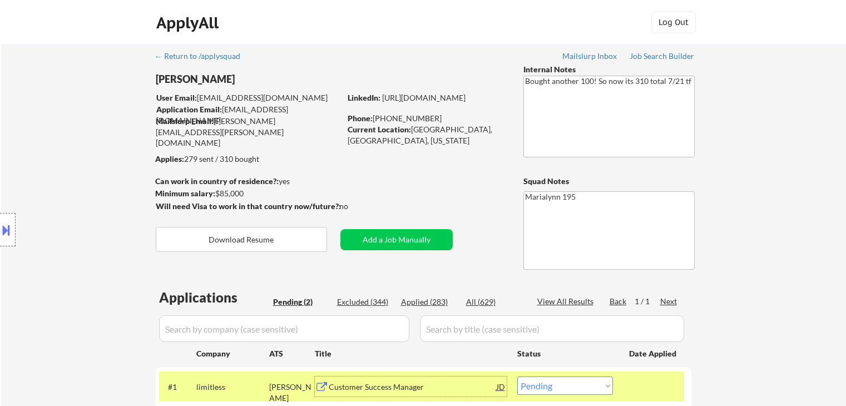
select select ""pending""
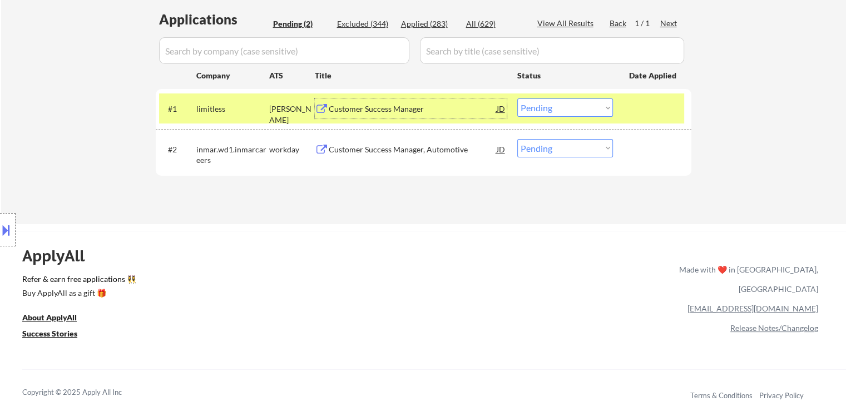
drag, startPoint x: 536, startPoint y: 106, endPoint x: 536, endPoint y: 116, distance: 10.6
click at [536, 106] on select "Choose an option... Pending Applied Excluded (Questions) Excluded (Expired) Exc…" at bounding box center [565, 107] width 96 height 18
click at [517, 98] on select "Choose an option... Pending Applied Excluded (Questions) Excluded (Expired) Exc…" at bounding box center [565, 107] width 96 height 18
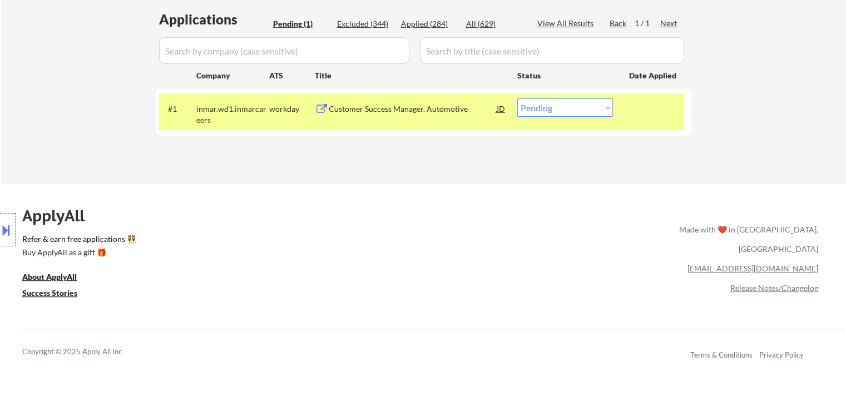
click at [367, 105] on div "Customer Success Manager, Automotive" at bounding box center [413, 108] width 168 height 11
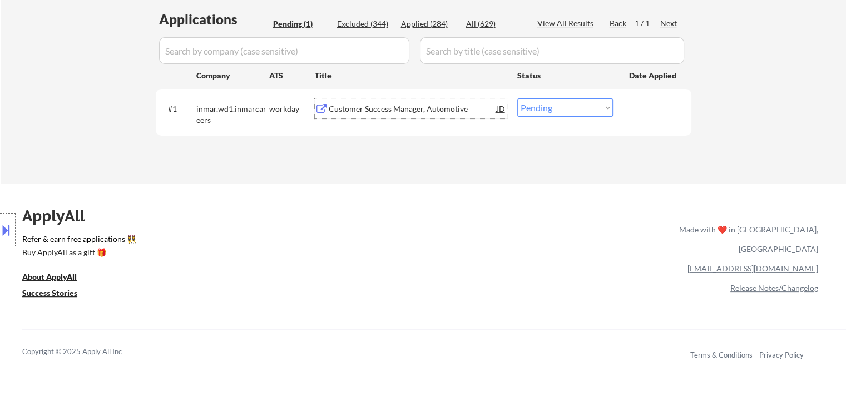
click at [531, 110] on select "Choose an option... Pending Applied Excluded (Questions) Excluded (Expired) Exc…" at bounding box center [565, 107] width 96 height 18
select select ""applied""
click at [517, 98] on select "Choose an option... Pending Applied Excluded (Questions) Excluded (Expired) Exc…" at bounding box center [565, 107] width 96 height 18
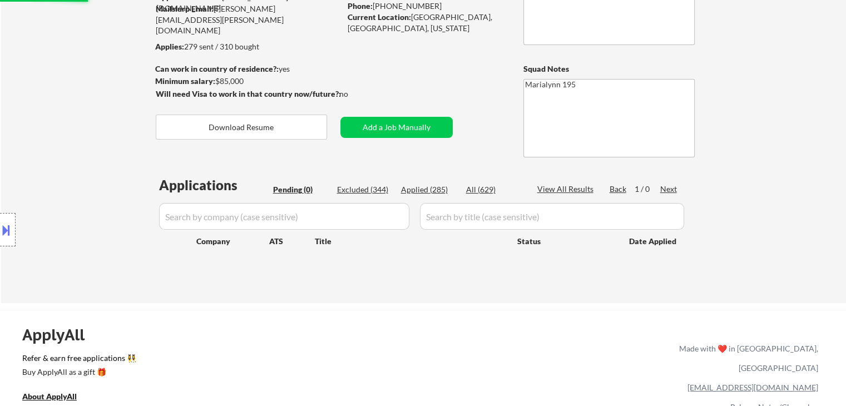
scroll to position [111, 0]
click at [431, 188] on div "Applied (285)" at bounding box center [429, 190] width 56 height 11
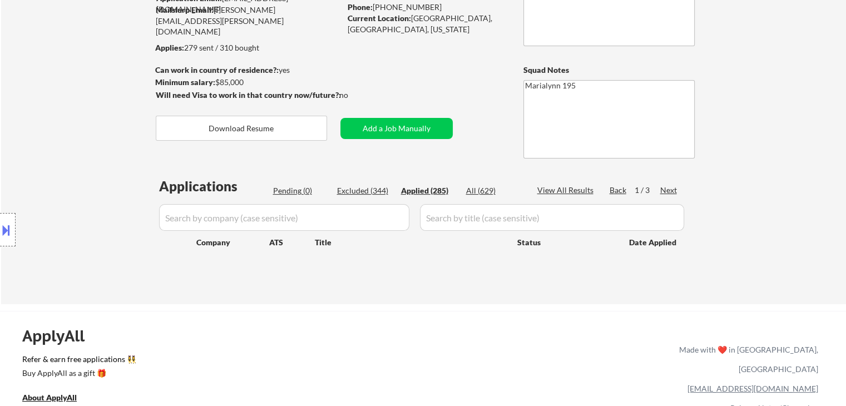
select select ""applied""
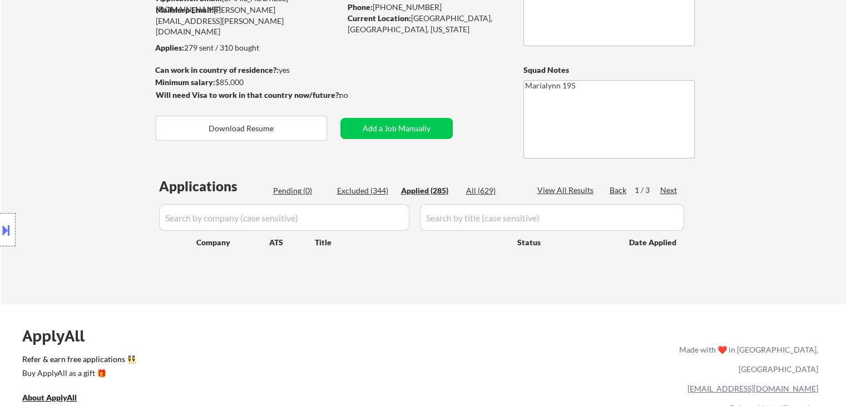
select select ""applied""
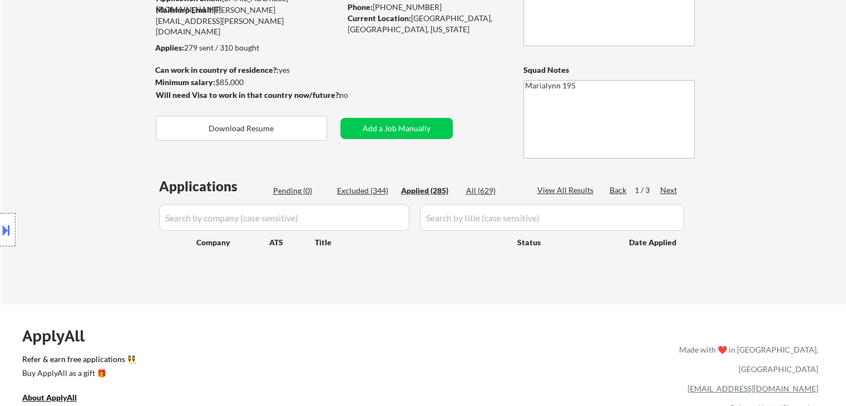
select select ""applied""
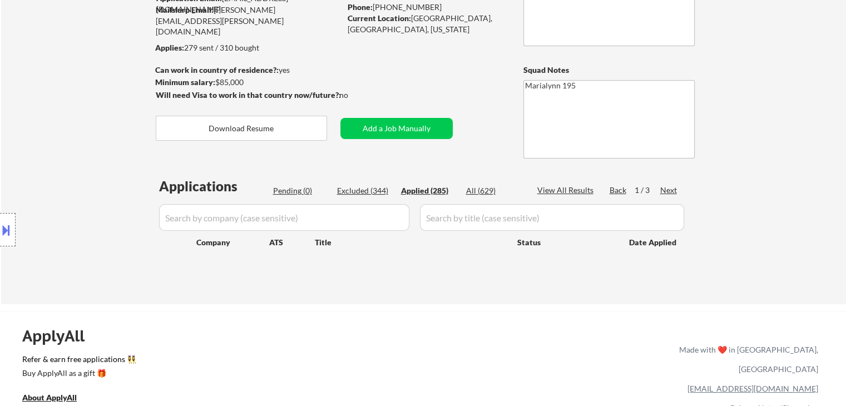
select select ""applied""
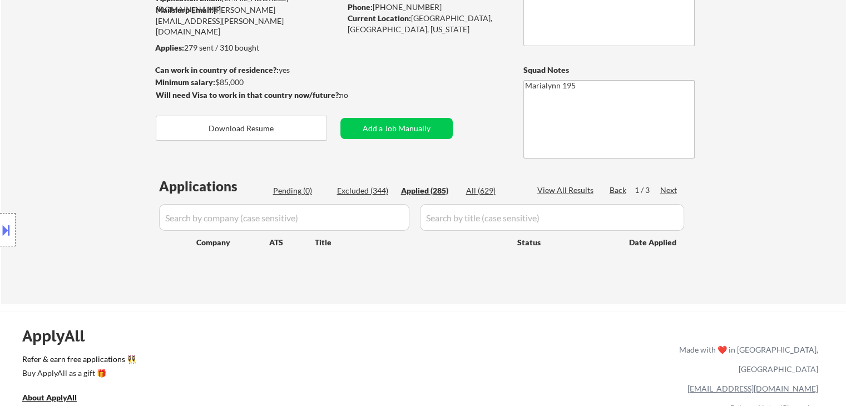
select select ""applied""
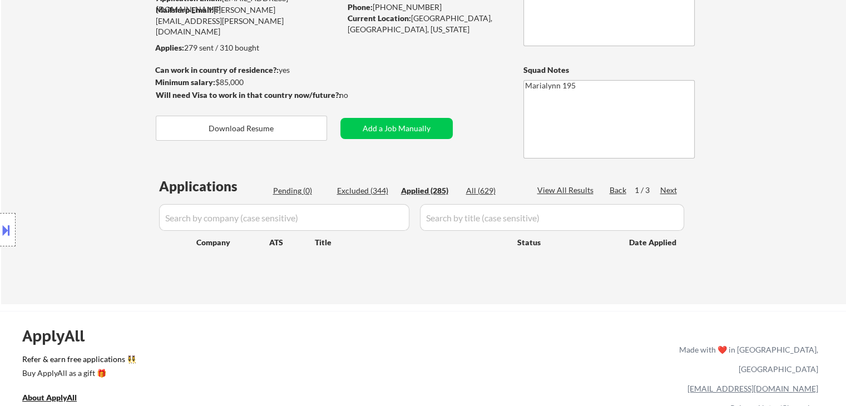
select select ""applied""
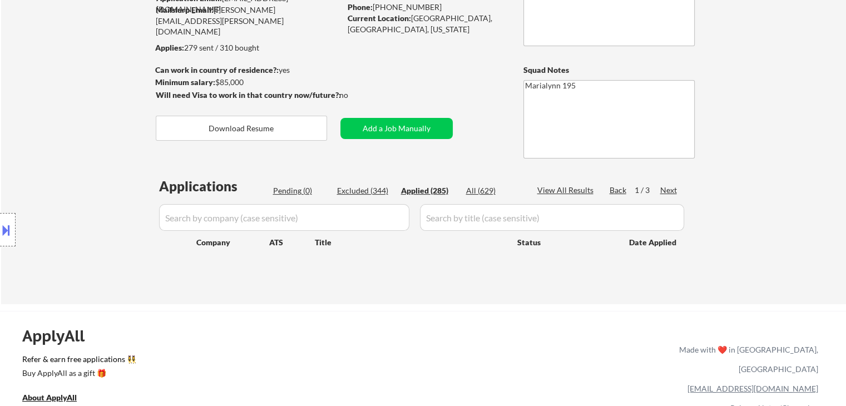
select select ""applied""
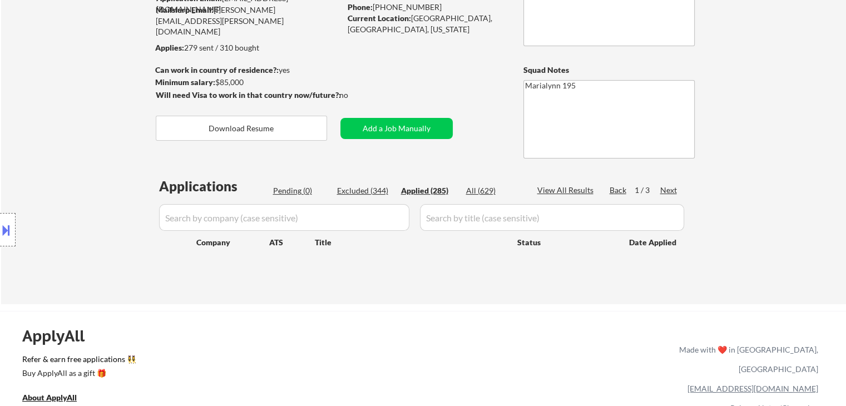
select select ""applied""
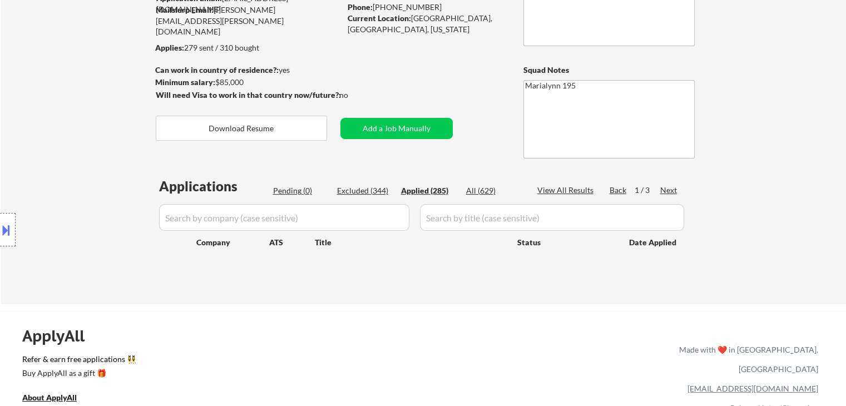
select select ""applied""
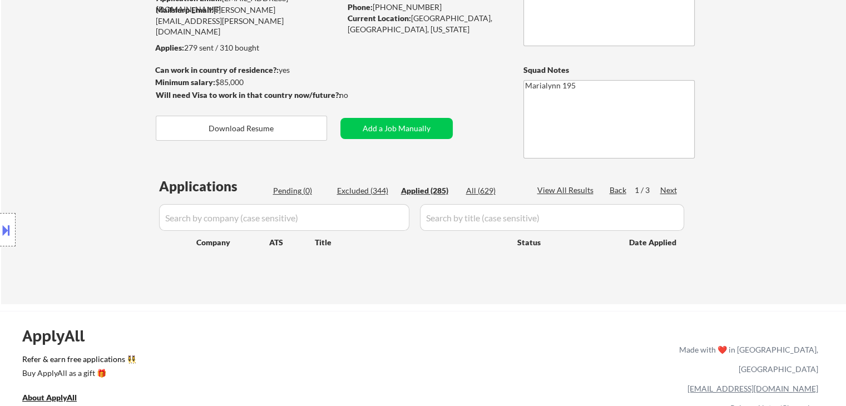
select select ""applied""
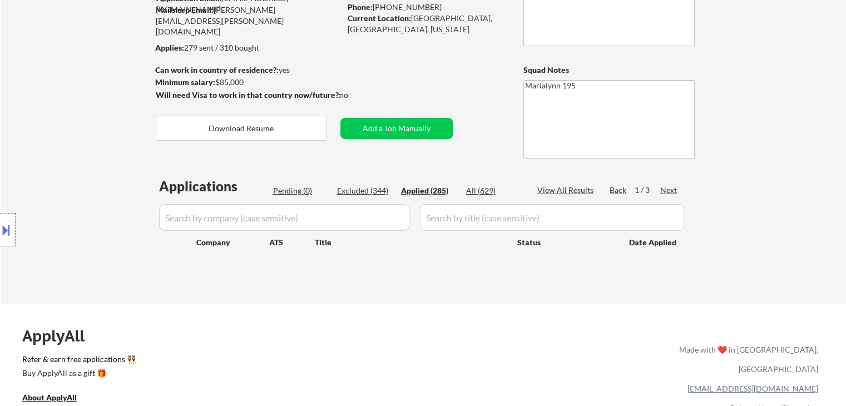
select select ""applied""
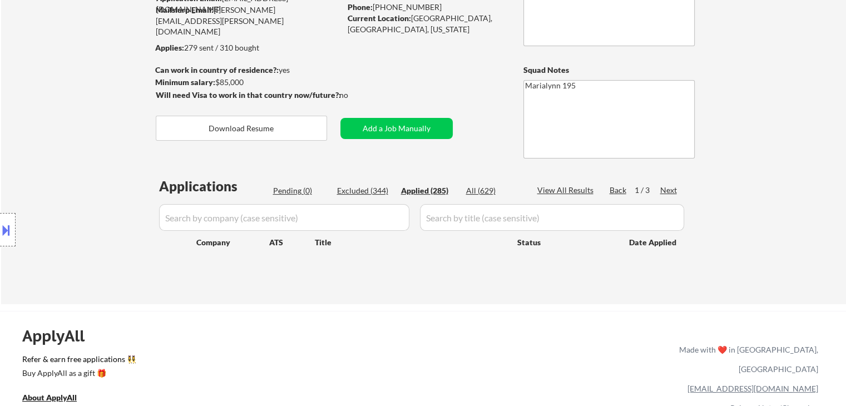
select select ""applied""
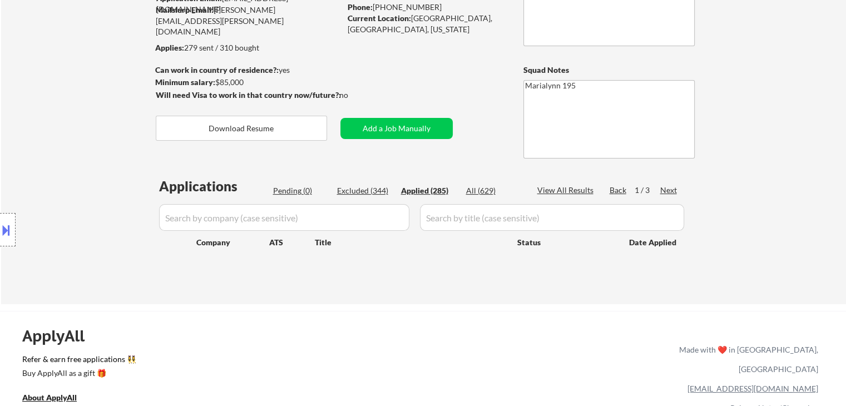
select select ""applied""
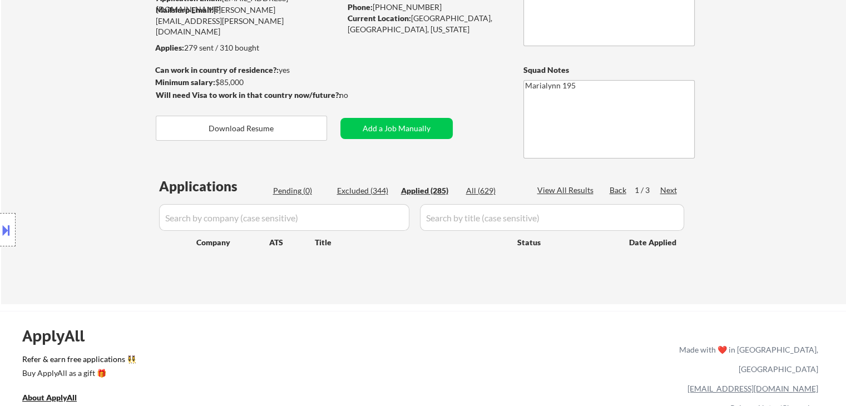
select select ""applied""
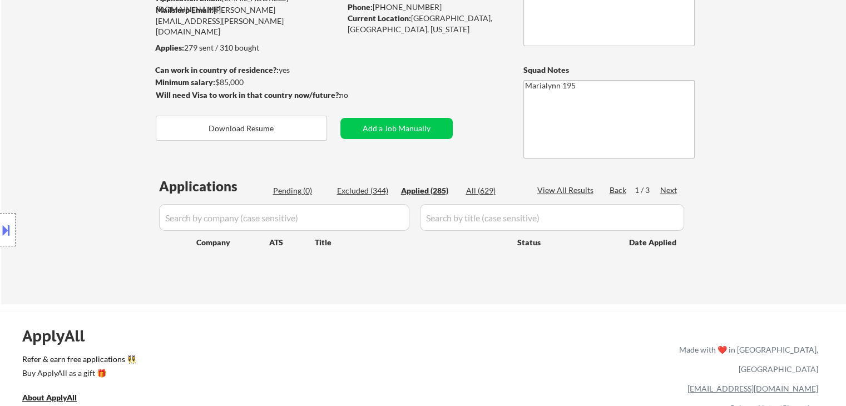
select select ""applied""
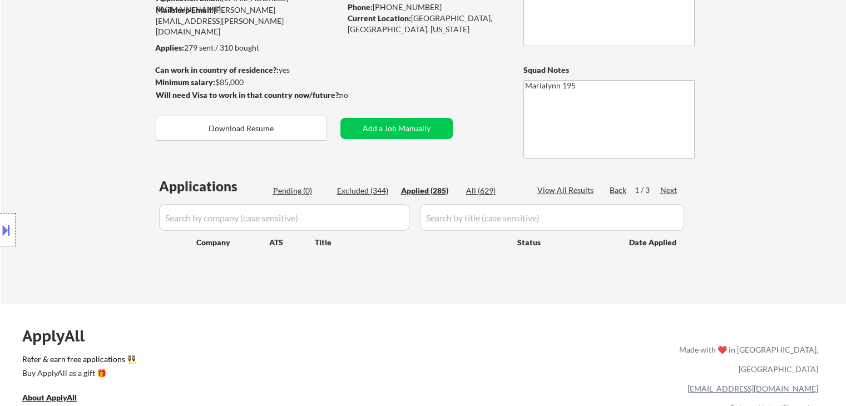
select select ""applied""
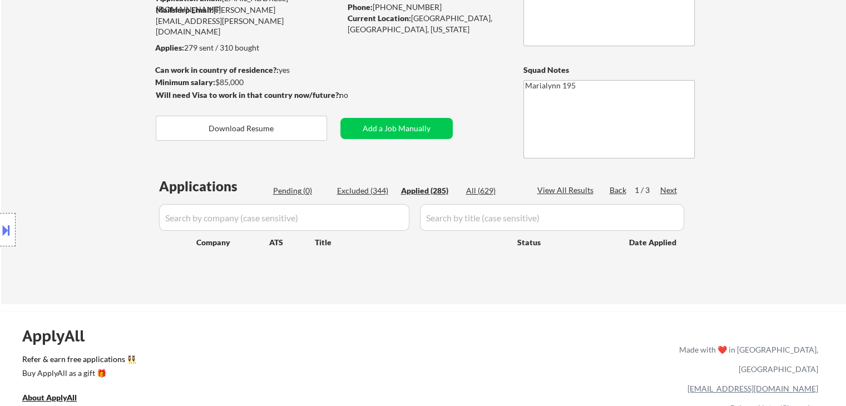
select select ""applied""
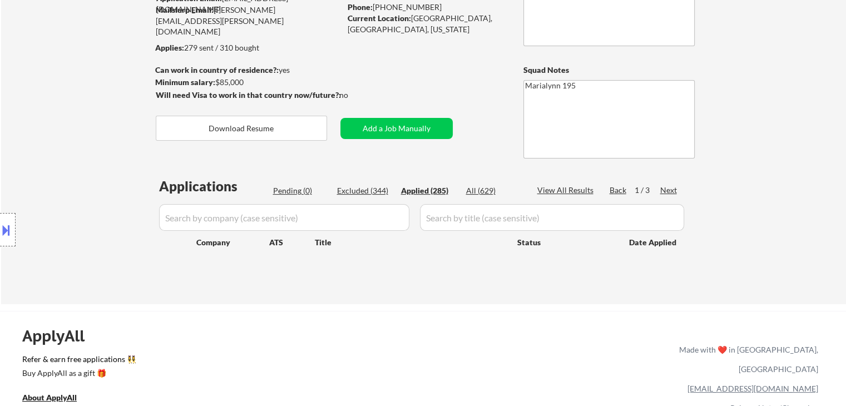
select select ""applied""
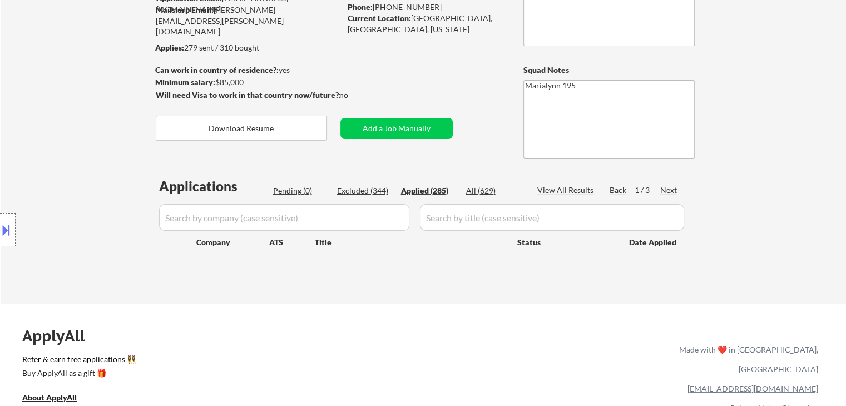
select select ""applied""
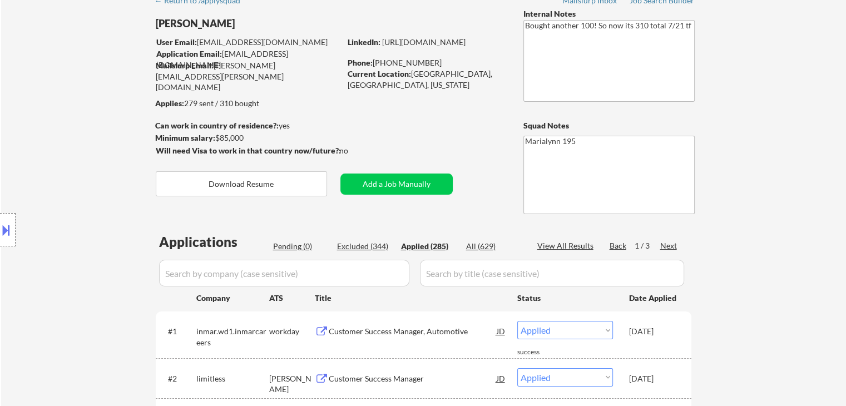
scroll to position [56, 0]
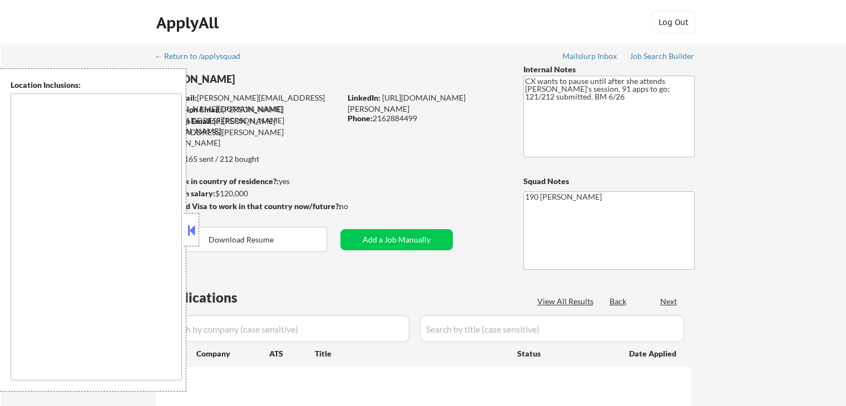
type textarea "remote"
select select ""pending""
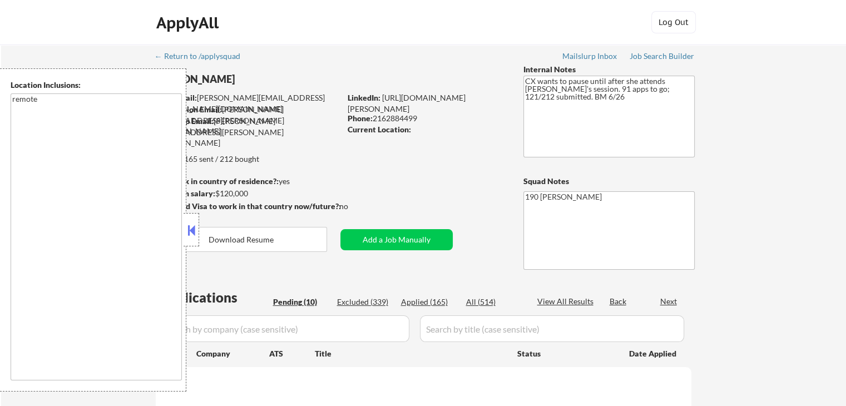
select select ""pending""
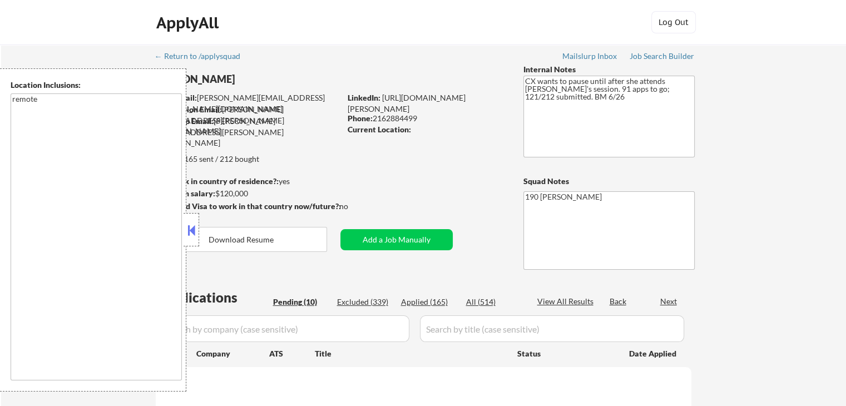
select select ""pending""
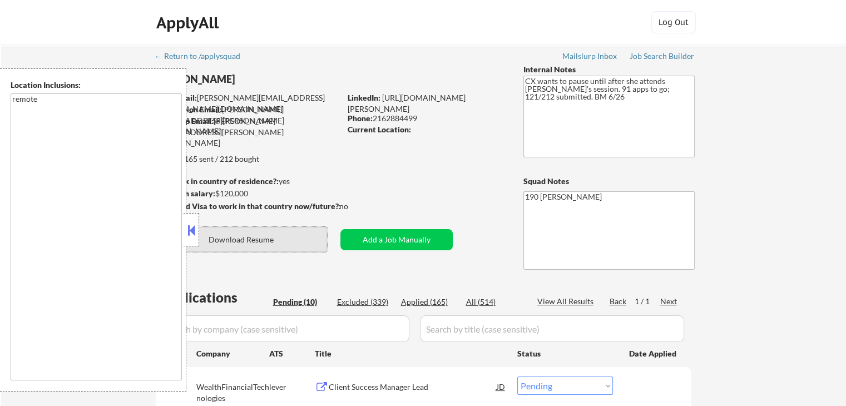
drag, startPoint x: 280, startPoint y: 233, endPoint x: 460, endPoint y: 233, distance: 180.3
click at [280, 233] on button "Download Resume" at bounding box center [241, 239] width 171 height 25
click at [188, 230] on button at bounding box center [191, 230] width 12 height 17
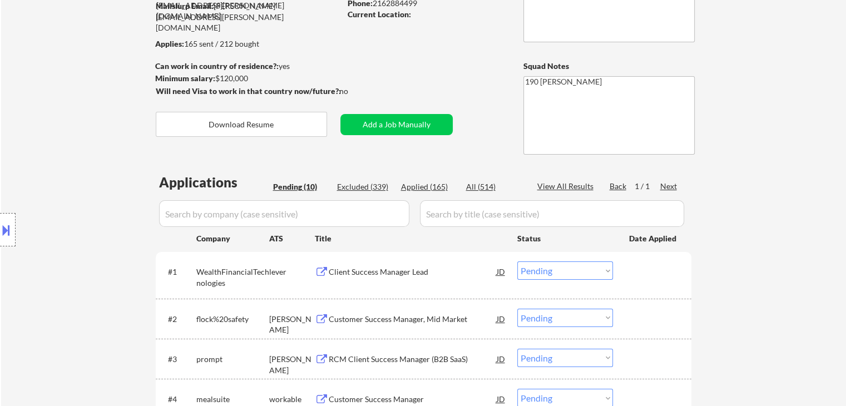
scroll to position [278, 0]
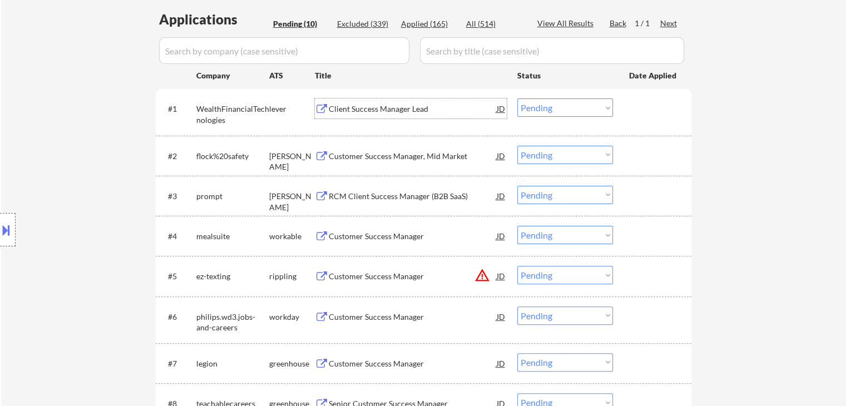
click at [381, 111] on div "Client Success Manager Lead" at bounding box center [413, 108] width 168 height 11
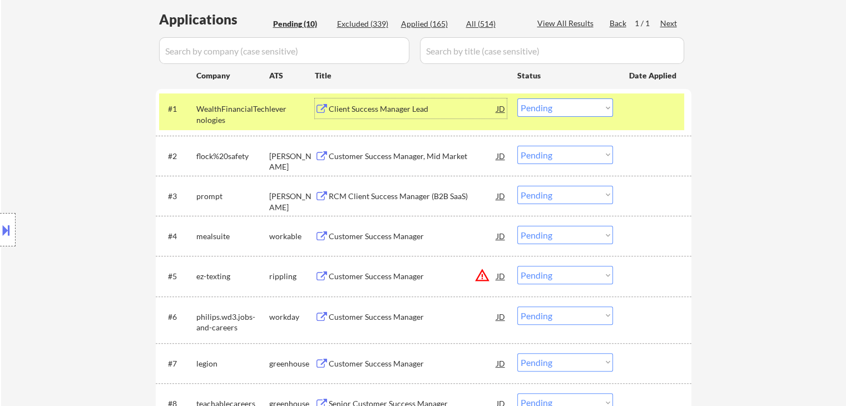
scroll to position [111, 0]
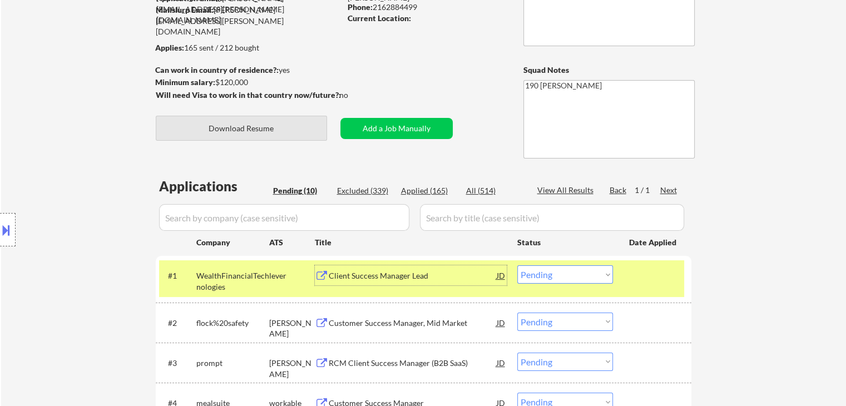
click at [267, 123] on button "Download Resume" at bounding box center [241, 128] width 171 height 25
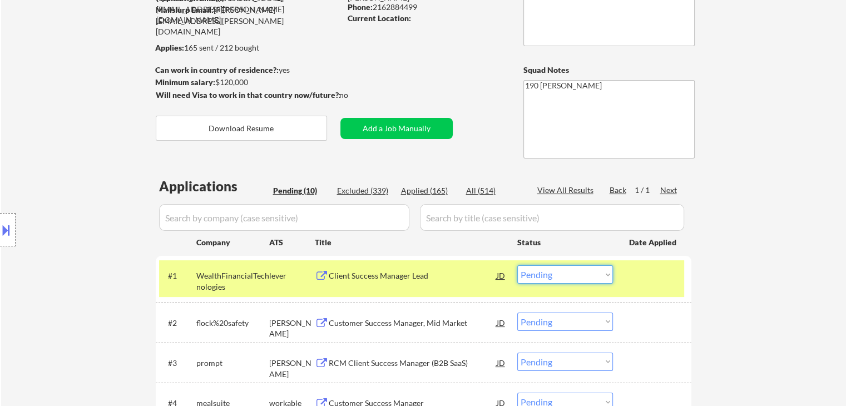
click at [568, 276] on select "Choose an option... Pending Applied Excluded (Questions) Excluded (Expired) Exc…" at bounding box center [565, 274] width 96 height 18
click at [517, 265] on select "Choose an option... Pending Applied Excluded (Questions) Excluded (Expired) Exc…" at bounding box center [565, 274] width 96 height 18
click at [378, 315] on div "Customer Success Manager, Mid Market" at bounding box center [413, 323] width 168 height 20
select select ""pending""
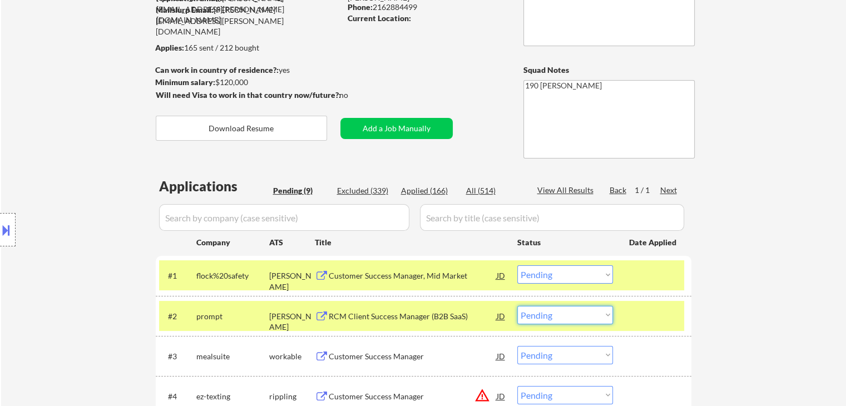
click at [563, 319] on select "Choose an option... Pending Applied Excluded (Questions) Excluded (Expired) Exc…" at bounding box center [565, 315] width 96 height 18
click at [517, 306] on select "Choose an option... Pending Applied Excluded (Questions) Excluded (Expired) Exc…" at bounding box center [565, 315] width 96 height 18
select select ""pending""
click at [205, 315] on div "mealsuite" at bounding box center [232, 316] width 73 height 11
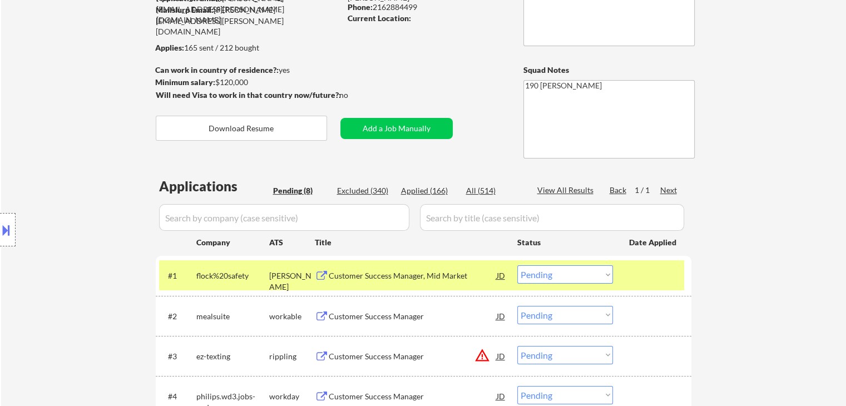
click at [203, 278] on div "flock%20safety" at bounding box center [232, 275] width 73 height 11
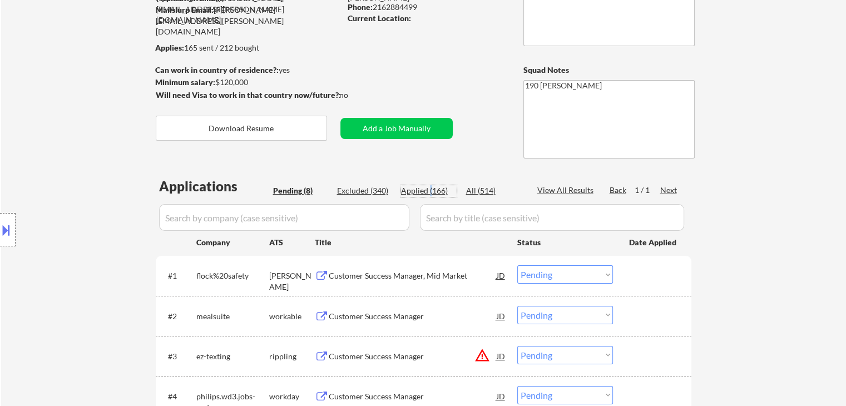
click at [430, 188] on div "Applied (166)" at bounding box center [429, 190] width 56 height 11
select select ""applied""
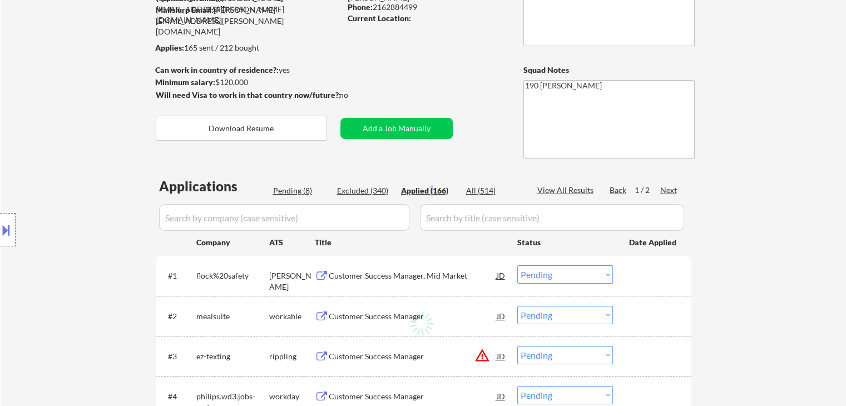
select select ""applied""
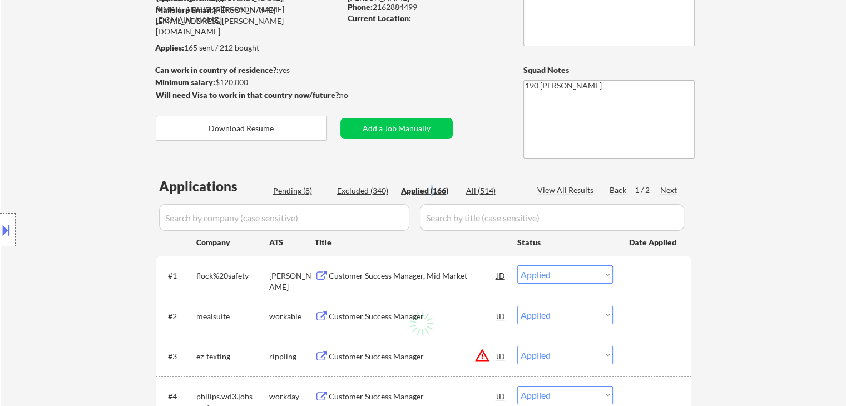
select select ""applied""
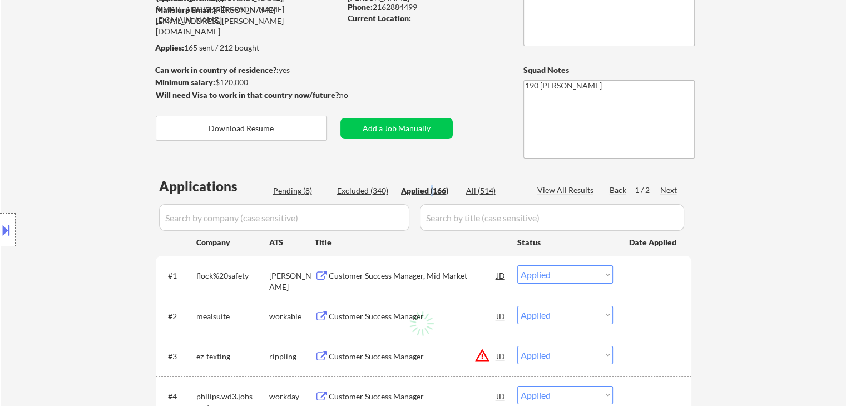
select select ""applied""
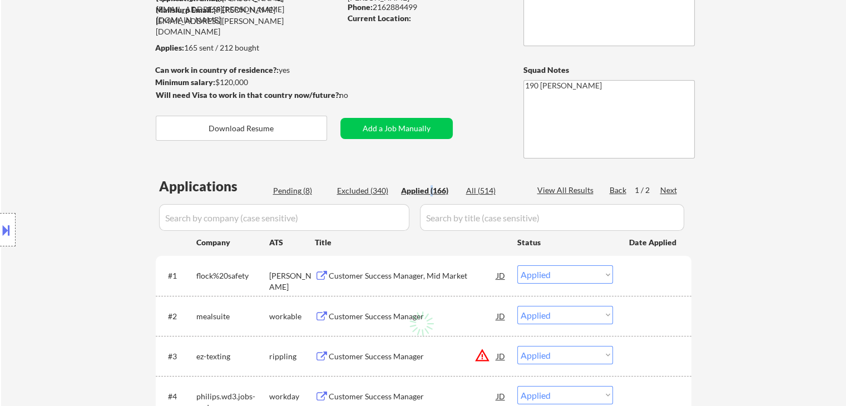
select select ""applied""
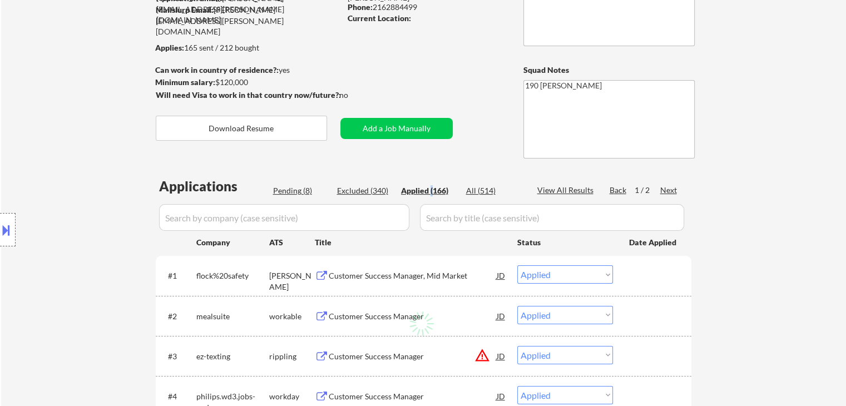
select select ""applied""
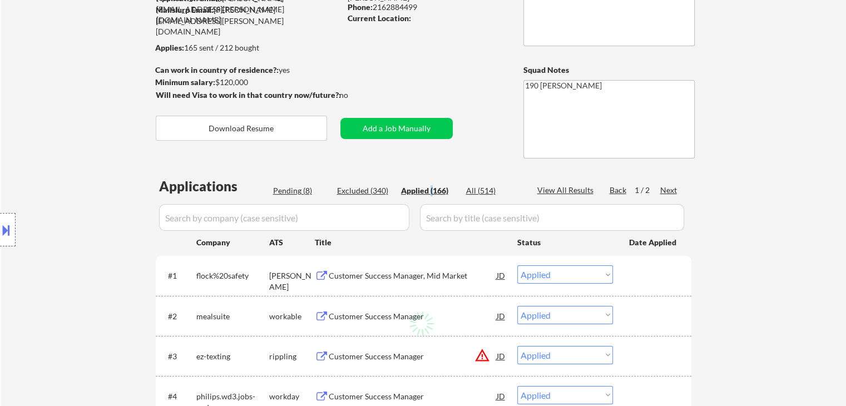
select select ""applied""
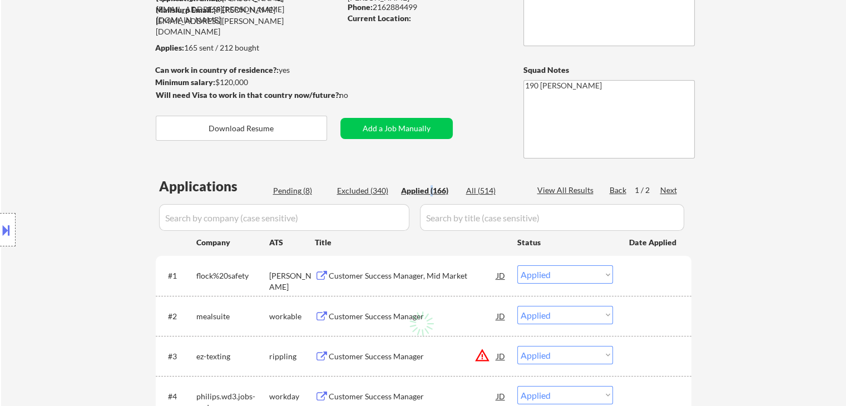
select select ""applied""
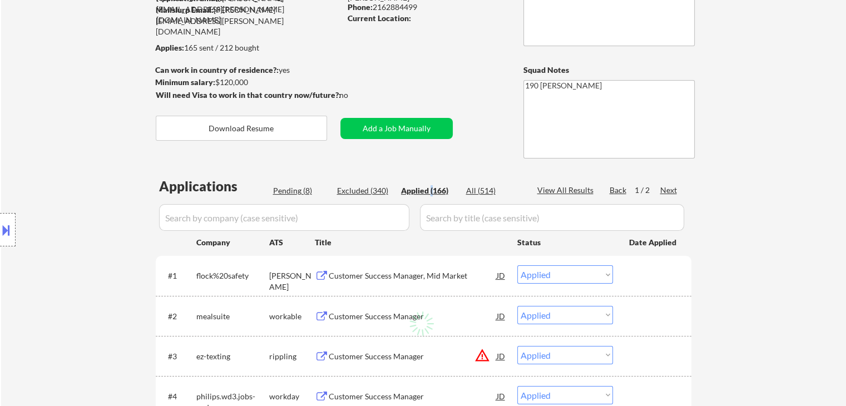
select select ""applied""
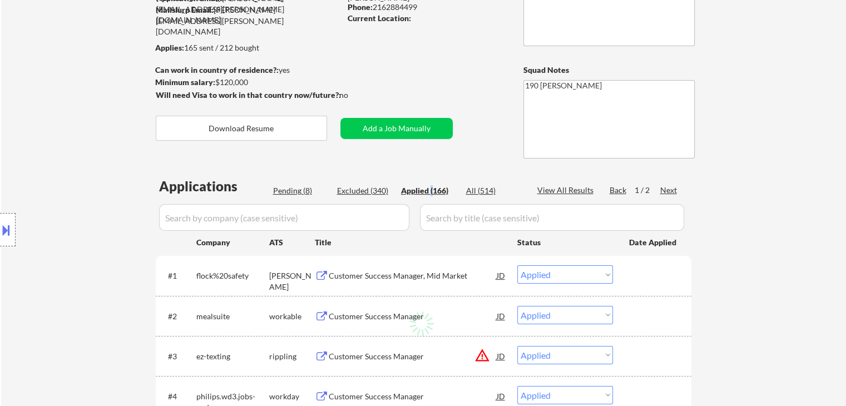
select select ""applied""
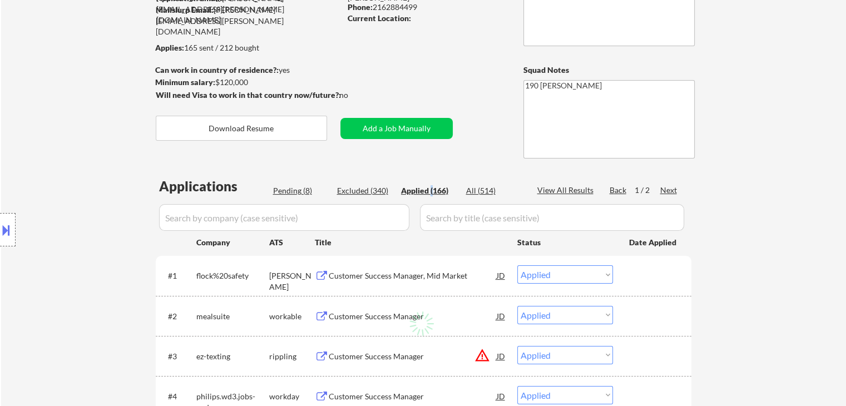
select select ""applied""
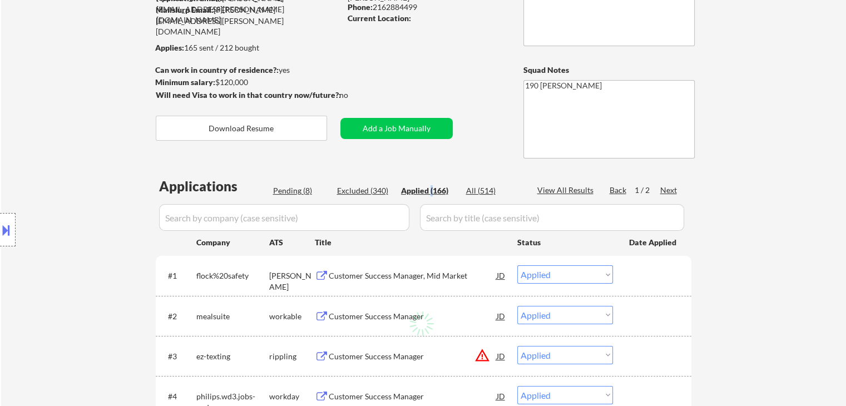
select select ""applied""
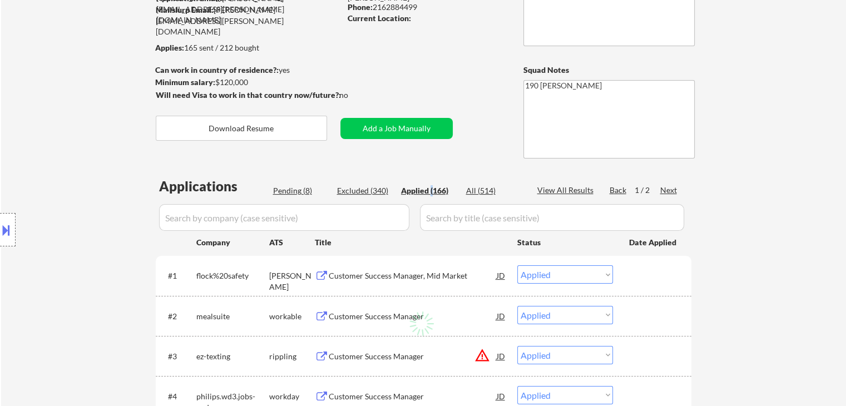
select select ""applied""
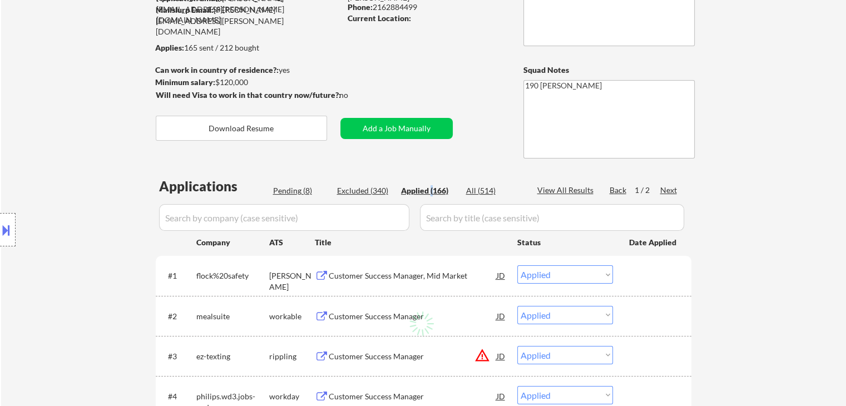
select select ""applied""
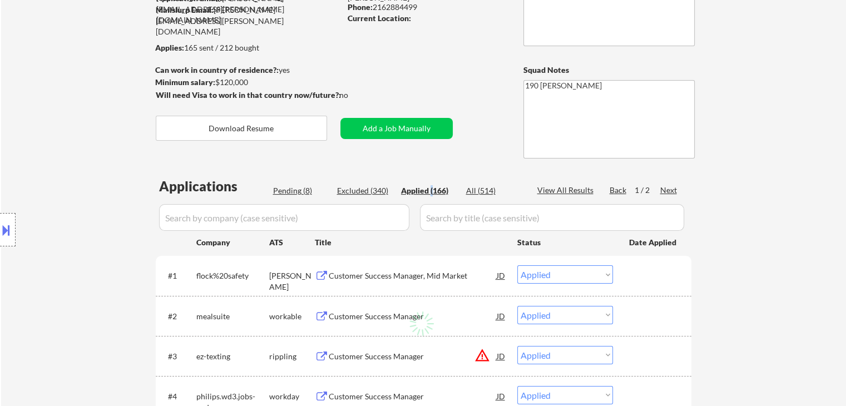
select select ""applied""
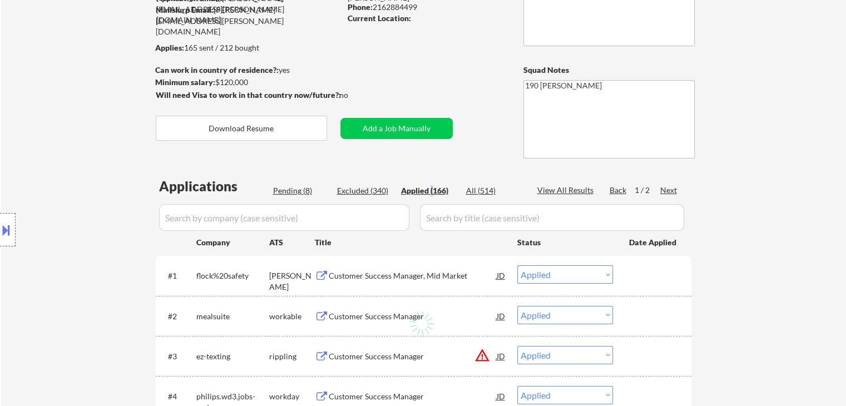
select select ""applied""
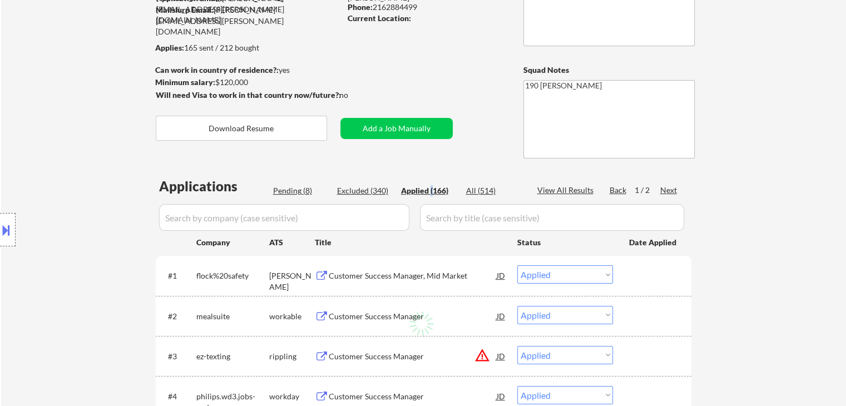
select select ""applied""
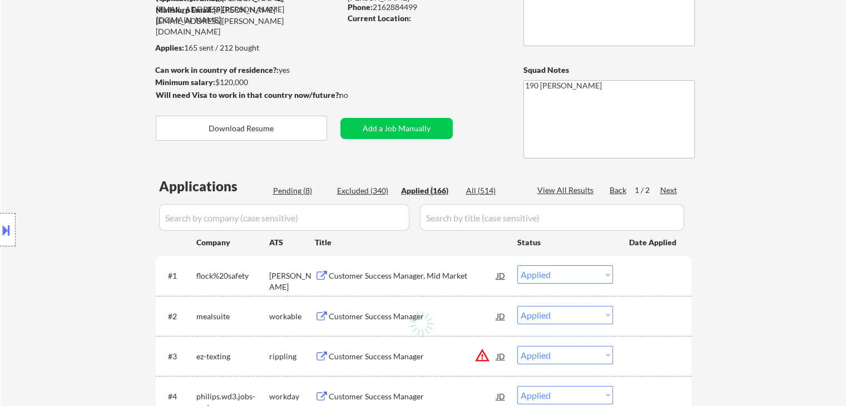
select select ""applied""
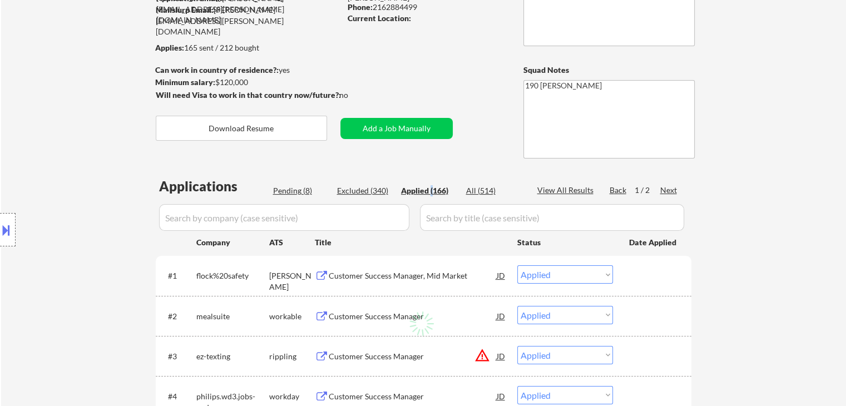
select select ""applied""
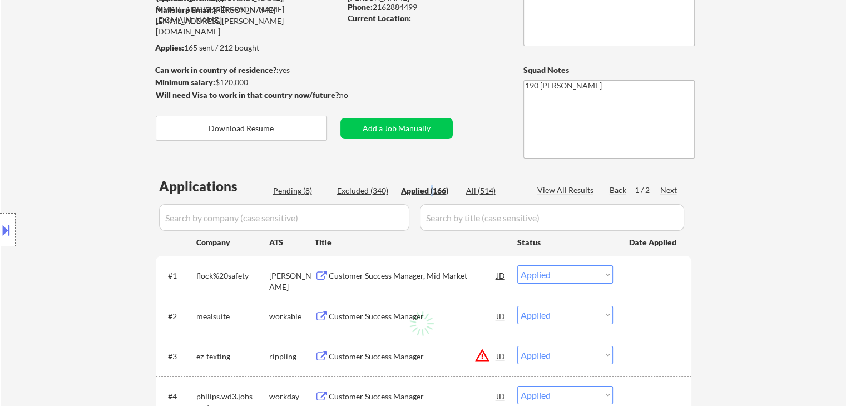
select select ""applied""
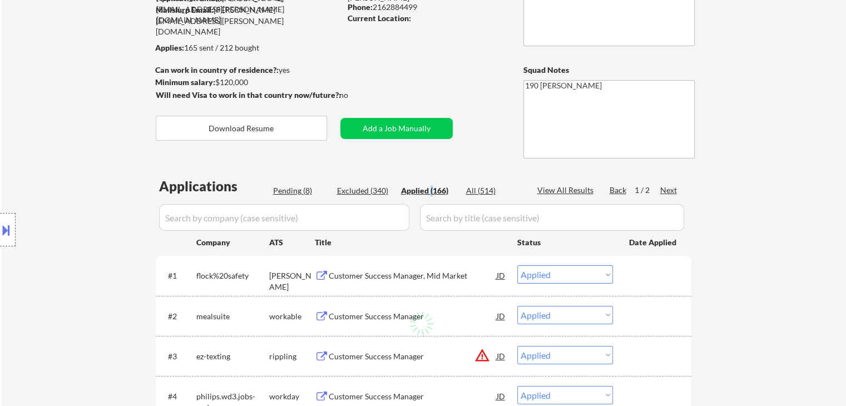
select select ""applied""
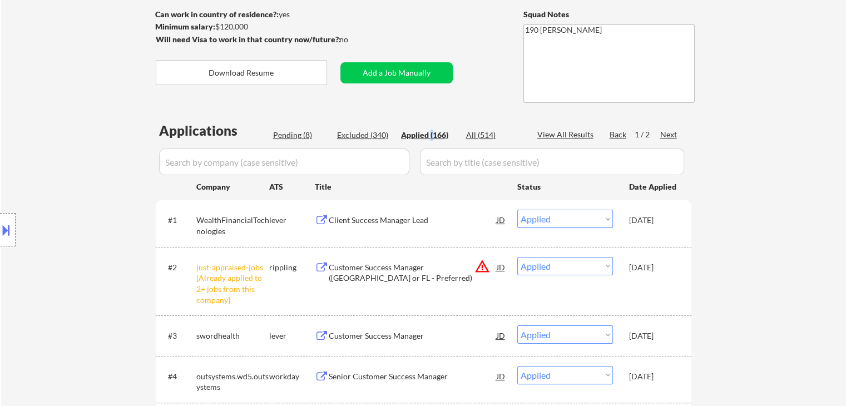
scroll to position [56, 0]
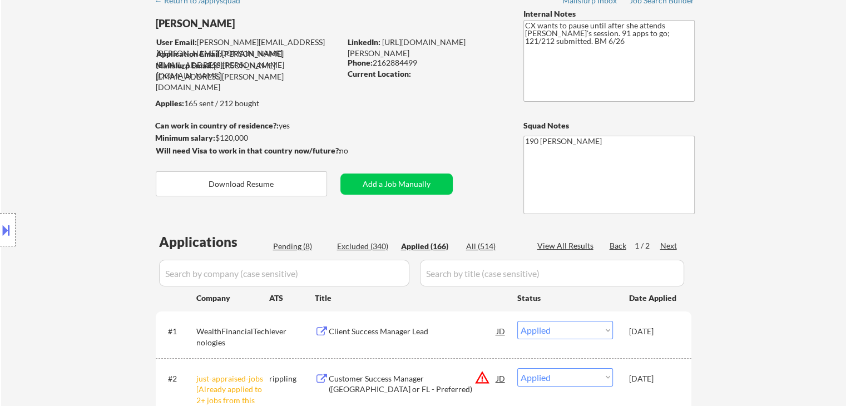
click at [298, 247] on div "Pending (8)" at bounding box center [301, 246] width 56 height 11
select select ""pending""
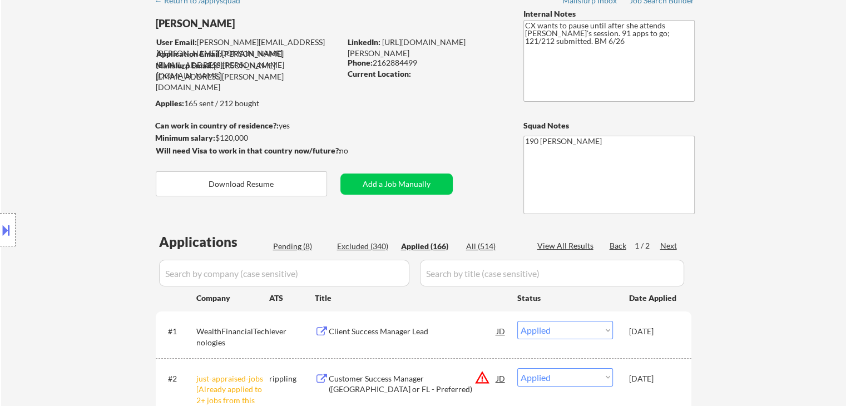
select select ""pending""
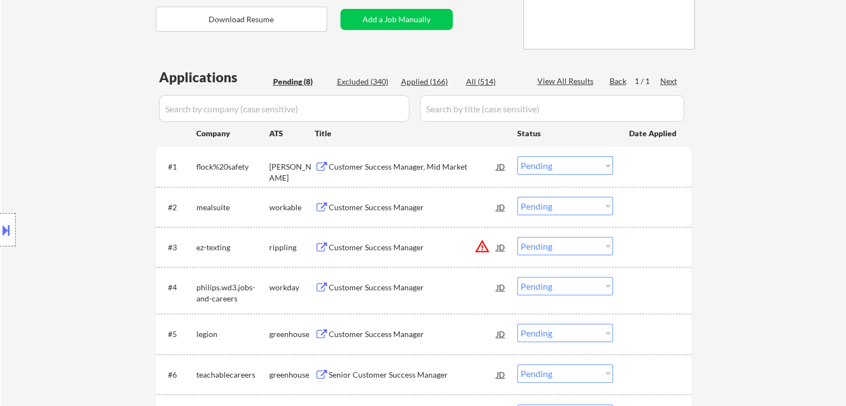
scroll to position [223, 0]
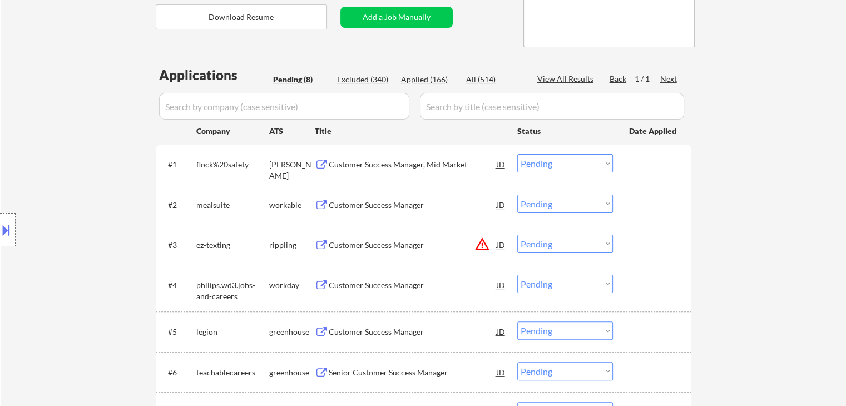
click at [392, 161] on div "Customer Success Manager, Mid Market" at bounding box center [413, 164] width 168 height 11
